Goal: Entertainment & Leisure: Consume media (video, audio)

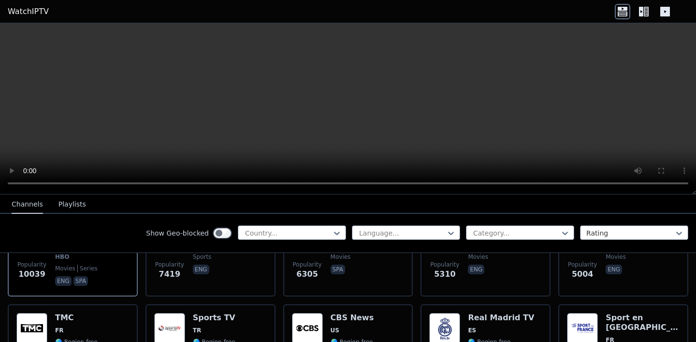
scroll to position [180, 0]
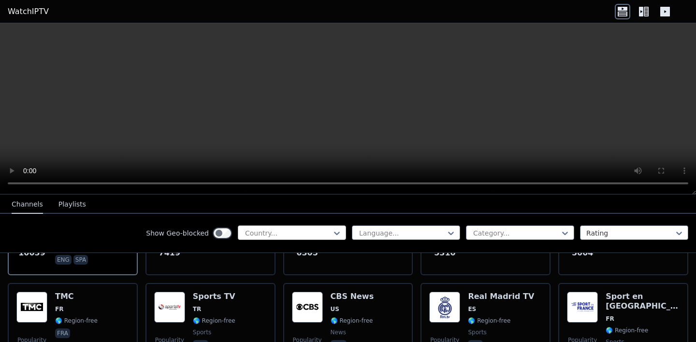
click at [274, 227] on div "Country..." at bounding box center [292, 232] width 108 height 15
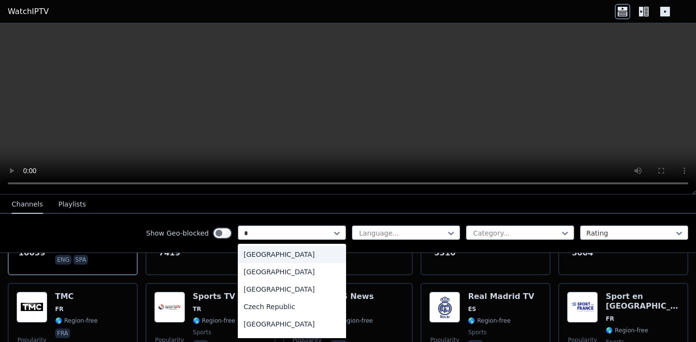
type input "**"
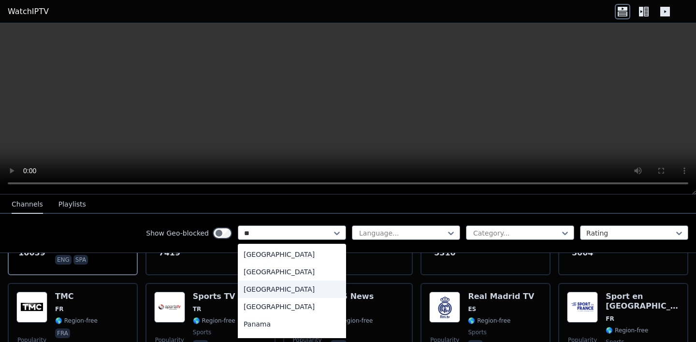
click at [248, 286] on div "[GEOGRAPHIC_DATA]" at bounding box center [292, 288] width 108 height 17
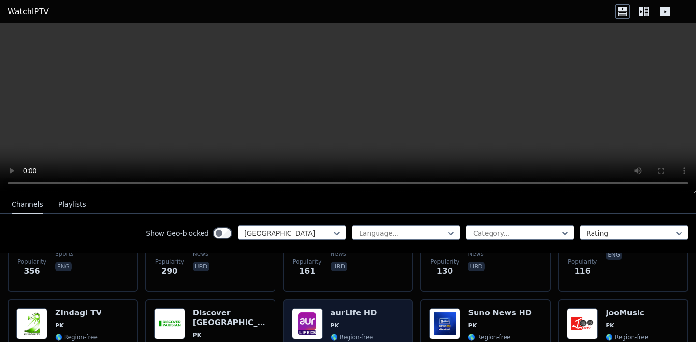
scroll to position [79, 0]
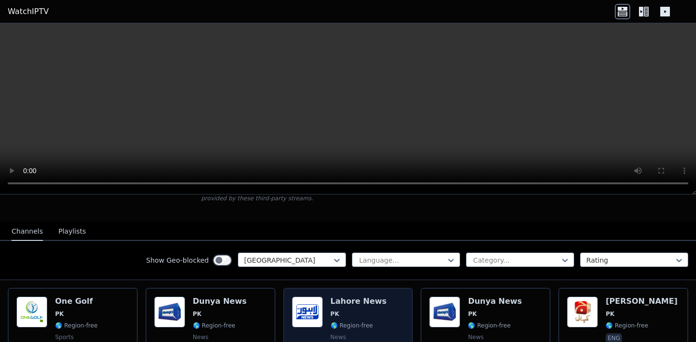
click at [321, 313] on div "Popularity 161 Lahore News PK 🌎 Region-free news urd" at bounding box center [348, 331] width 113 height 70
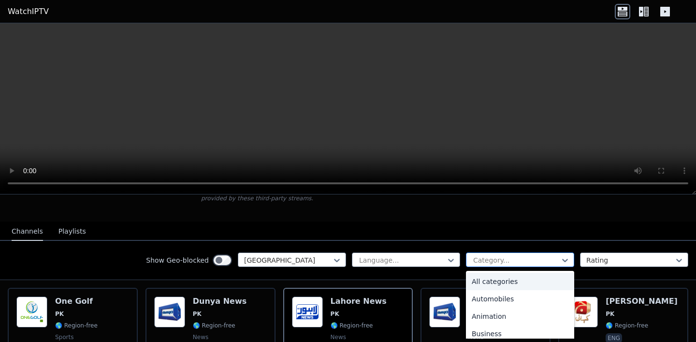
click at [516, 259] on div at bounding box center [516, 260] width 88 height 10
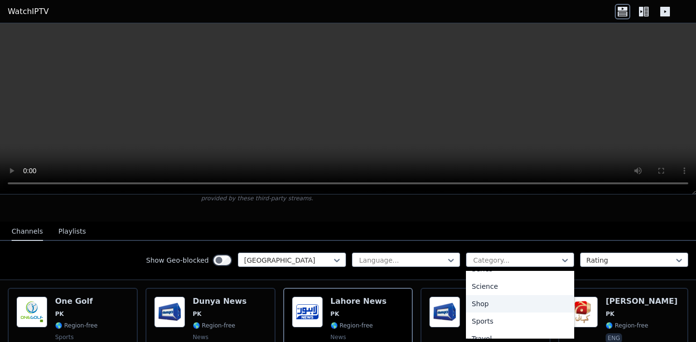
scroll to position [380, 0]
click at [489, 315] on div "Sports" at bounding box center [520, 318] width 108 height 17
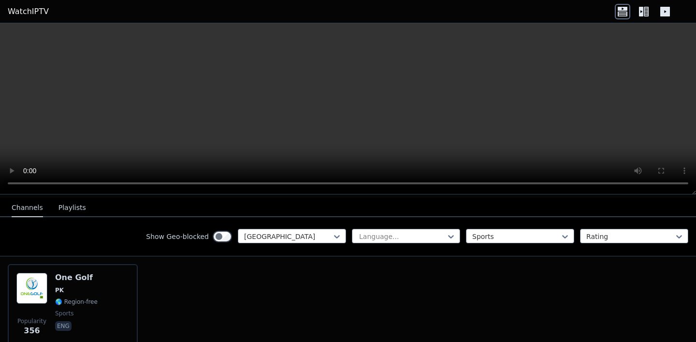
scroll to position [127, 0]
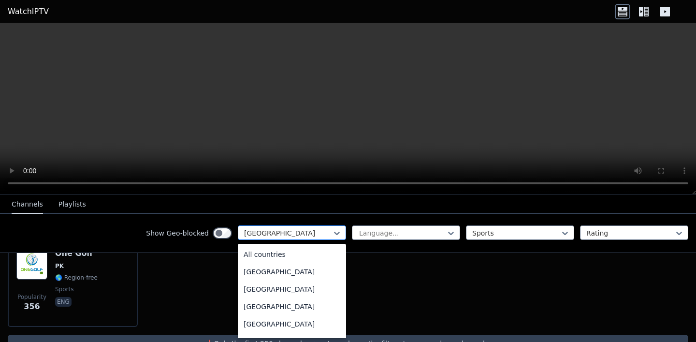
click at [271, 233] on div at bounding box center [288, 233] width 88 height 10
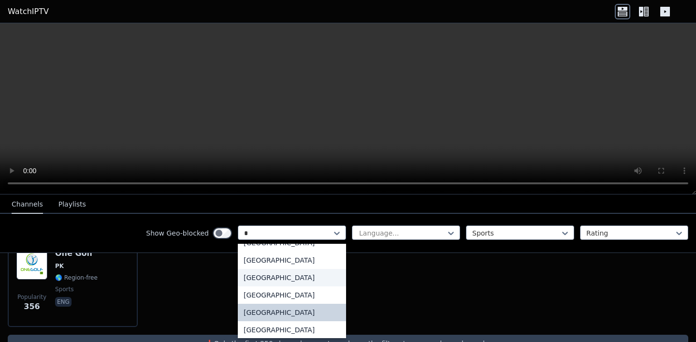
type input "**"
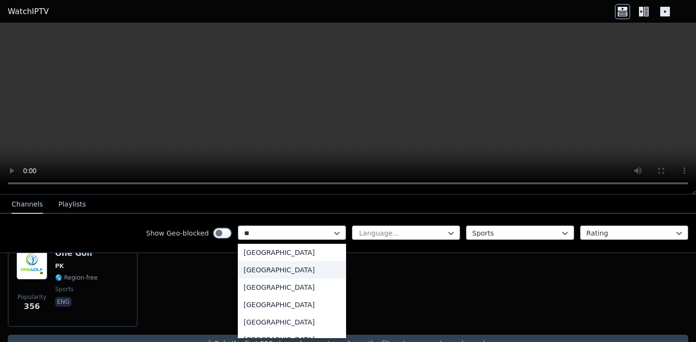
click at [262, 272] on div "[GEOGRAPHIC_DATA]" at bounding box center [292, 269] width 108 height 17
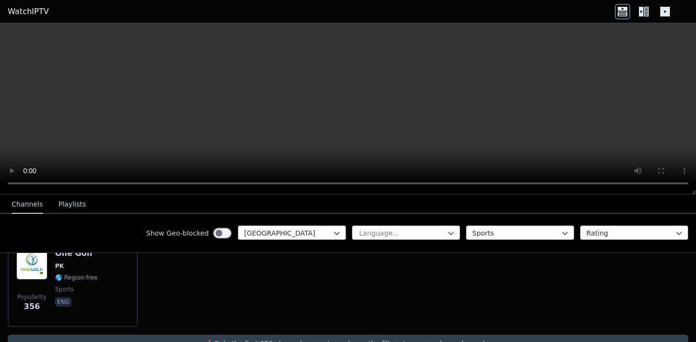
scroll to position [65, 0]
